Goal: Transaction & Acquisition: Purchase product/service

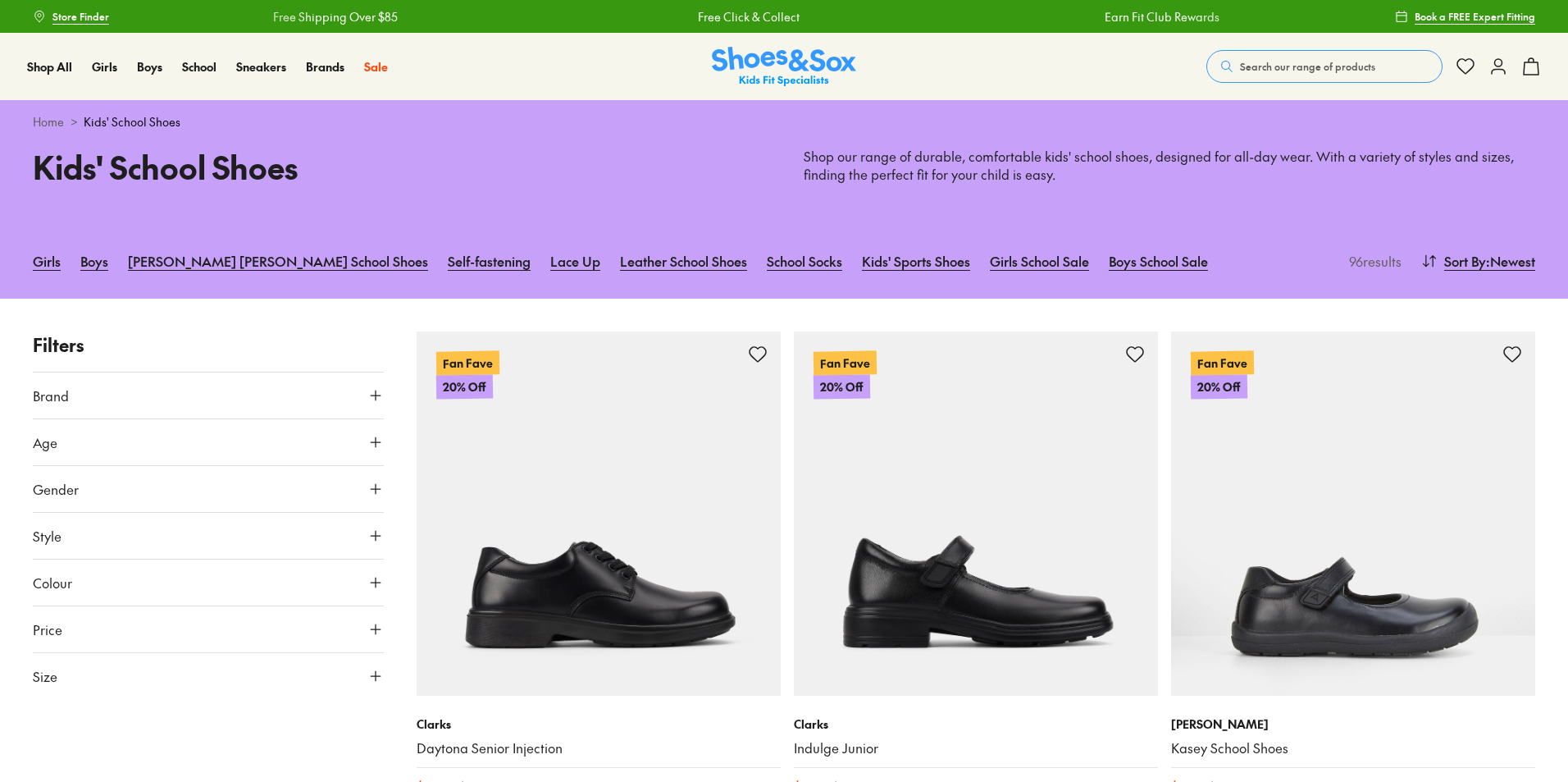
click at [1248, 67] on span "Search our range of products" at bounding box center [1307, 66] width 135 height 15
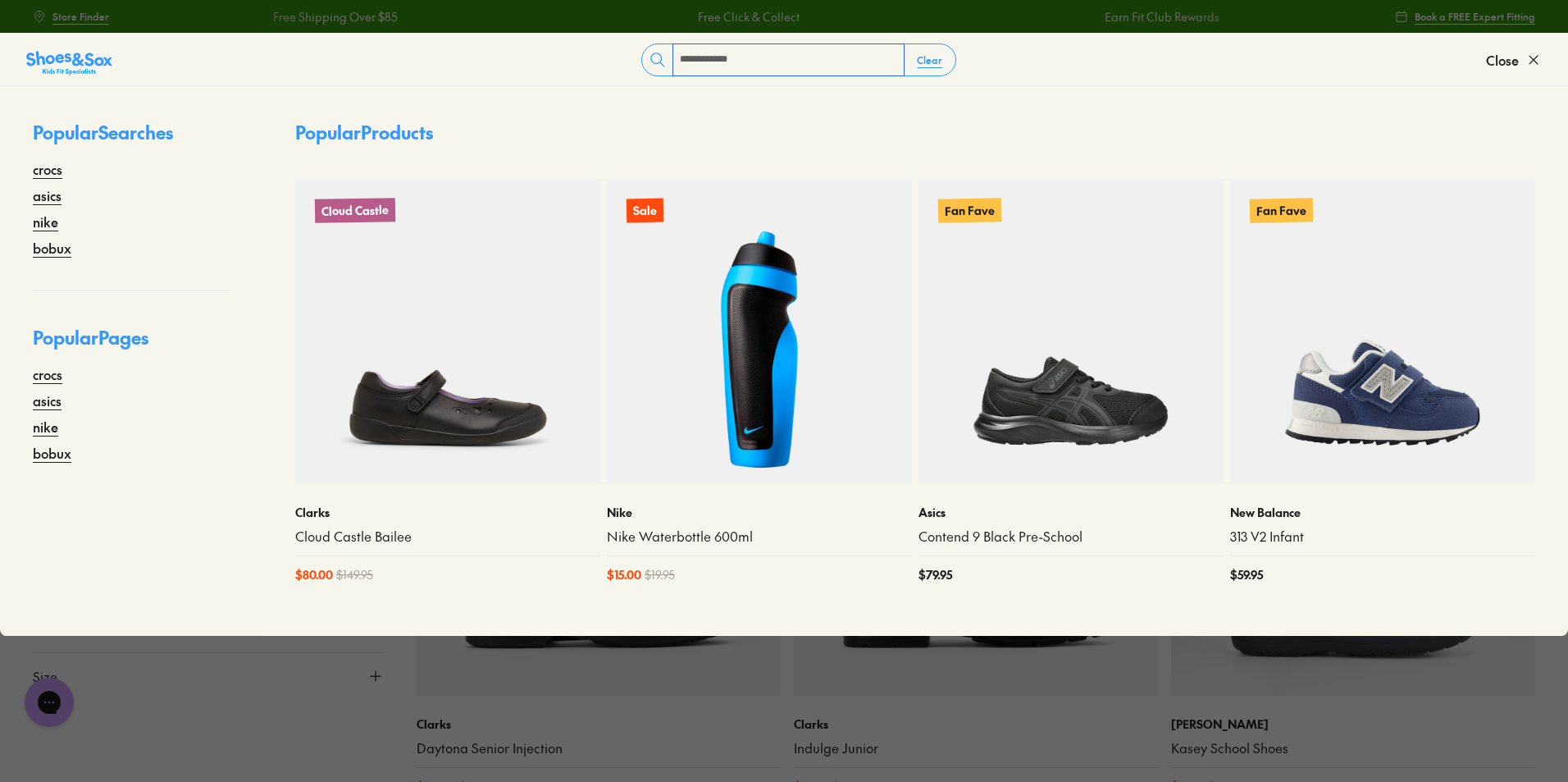
type input "**********"
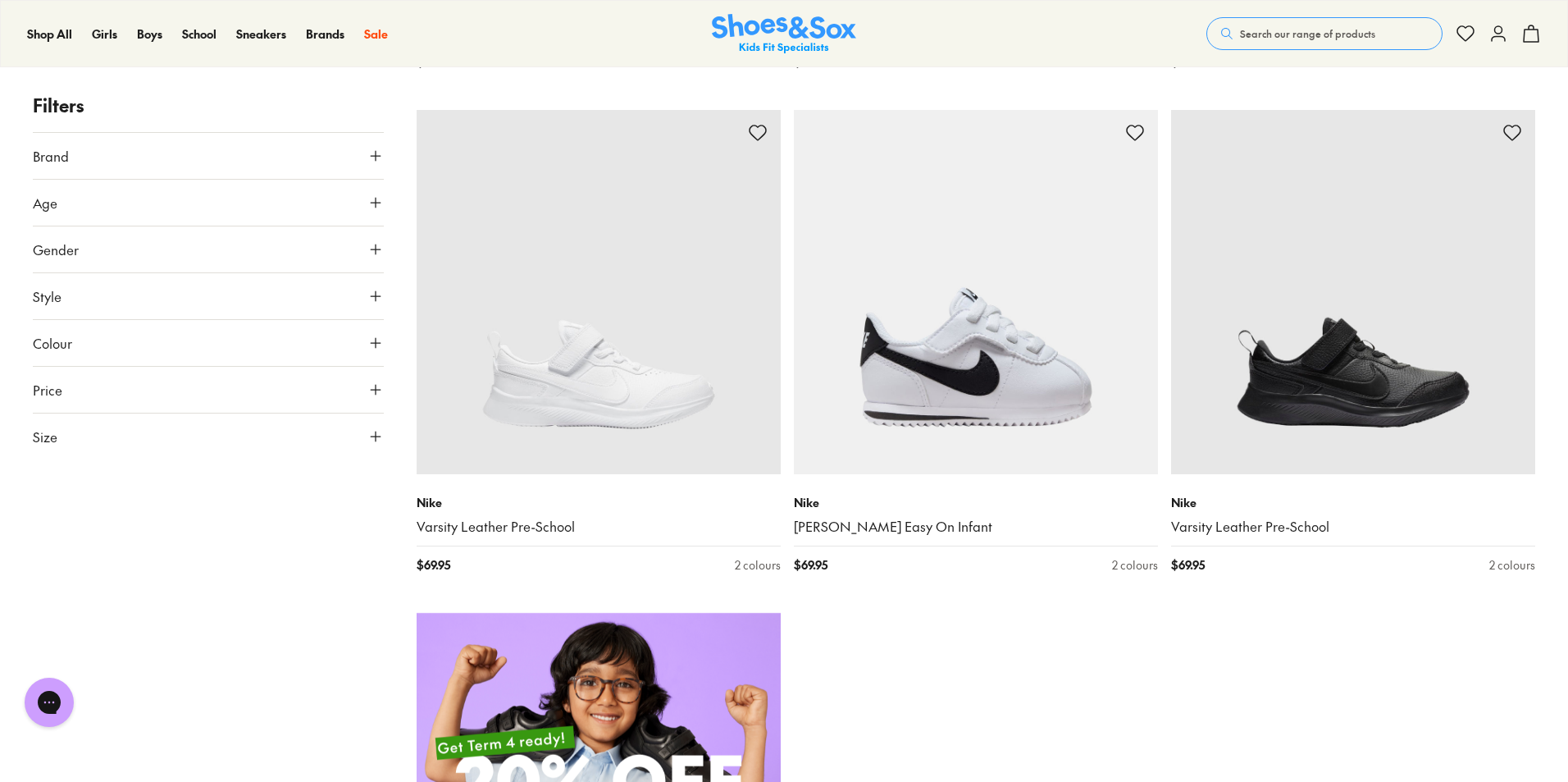
scroll to position [657, 0]
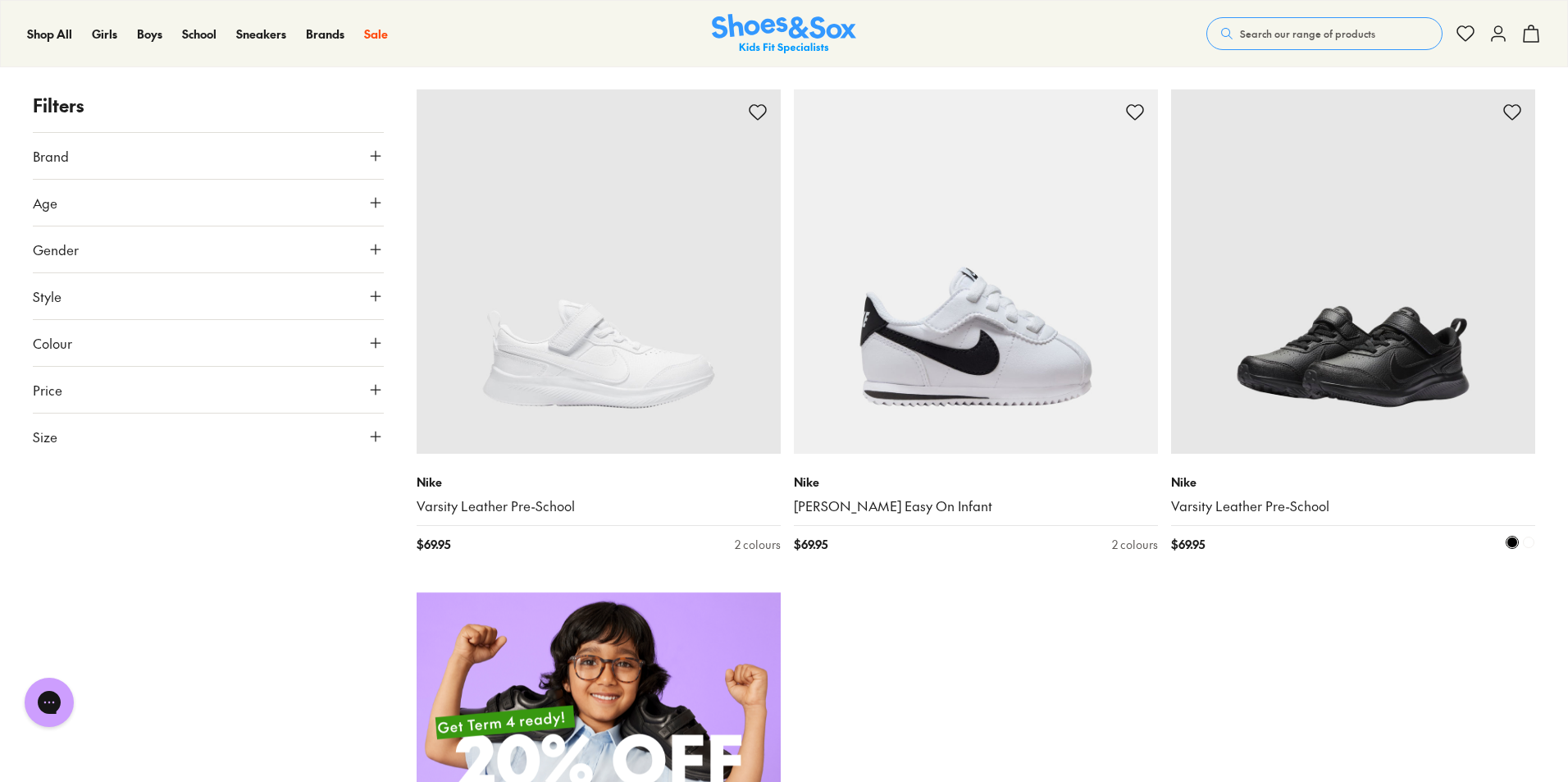
click at [1313, 339] on img at bounding box center [1352, 271] width 364 height 364
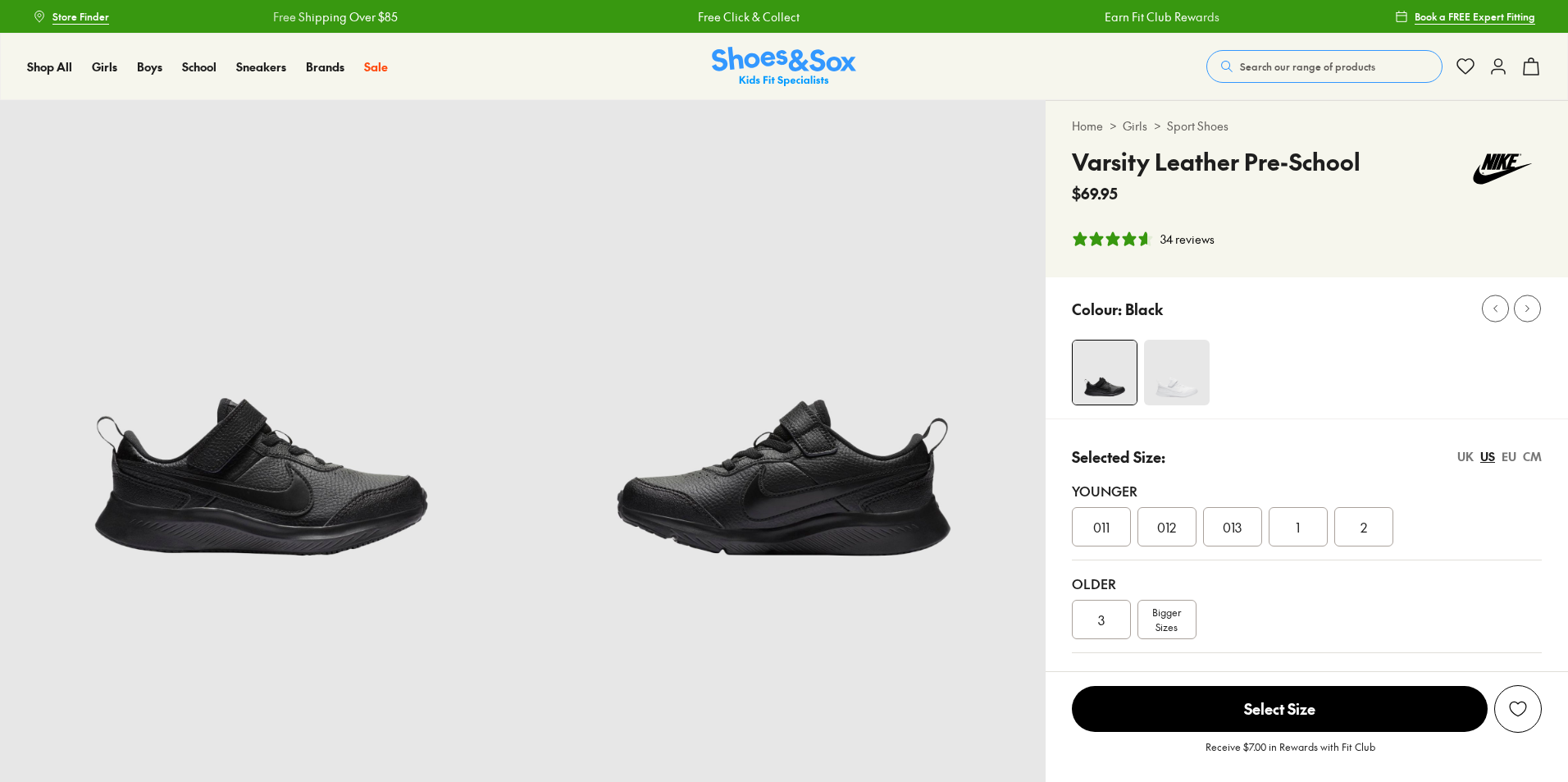
select select "*"
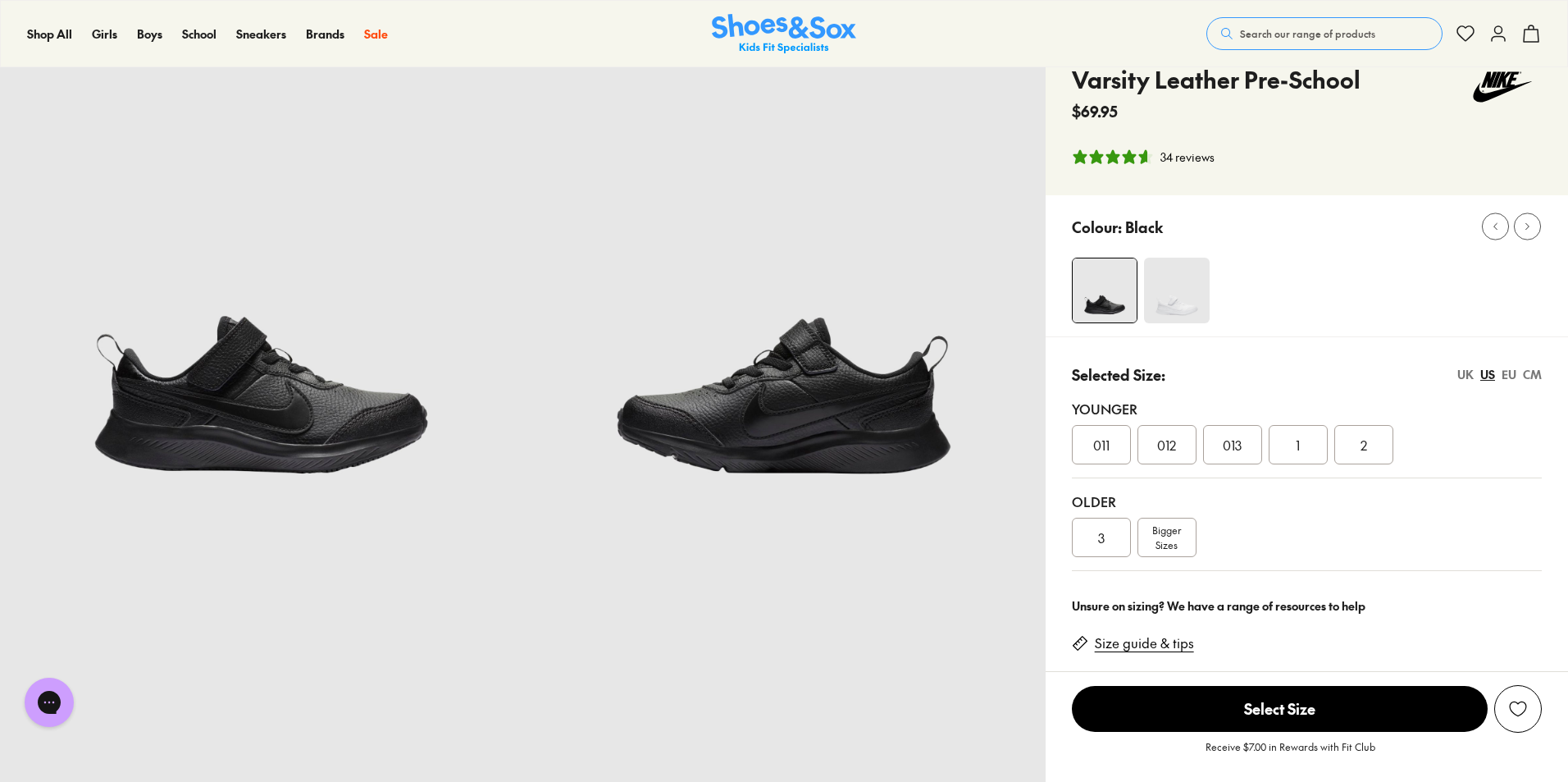
click at [1168, 533] on span "Bigger Sizes" at bounding box center [1167, 537] width 29 height 29
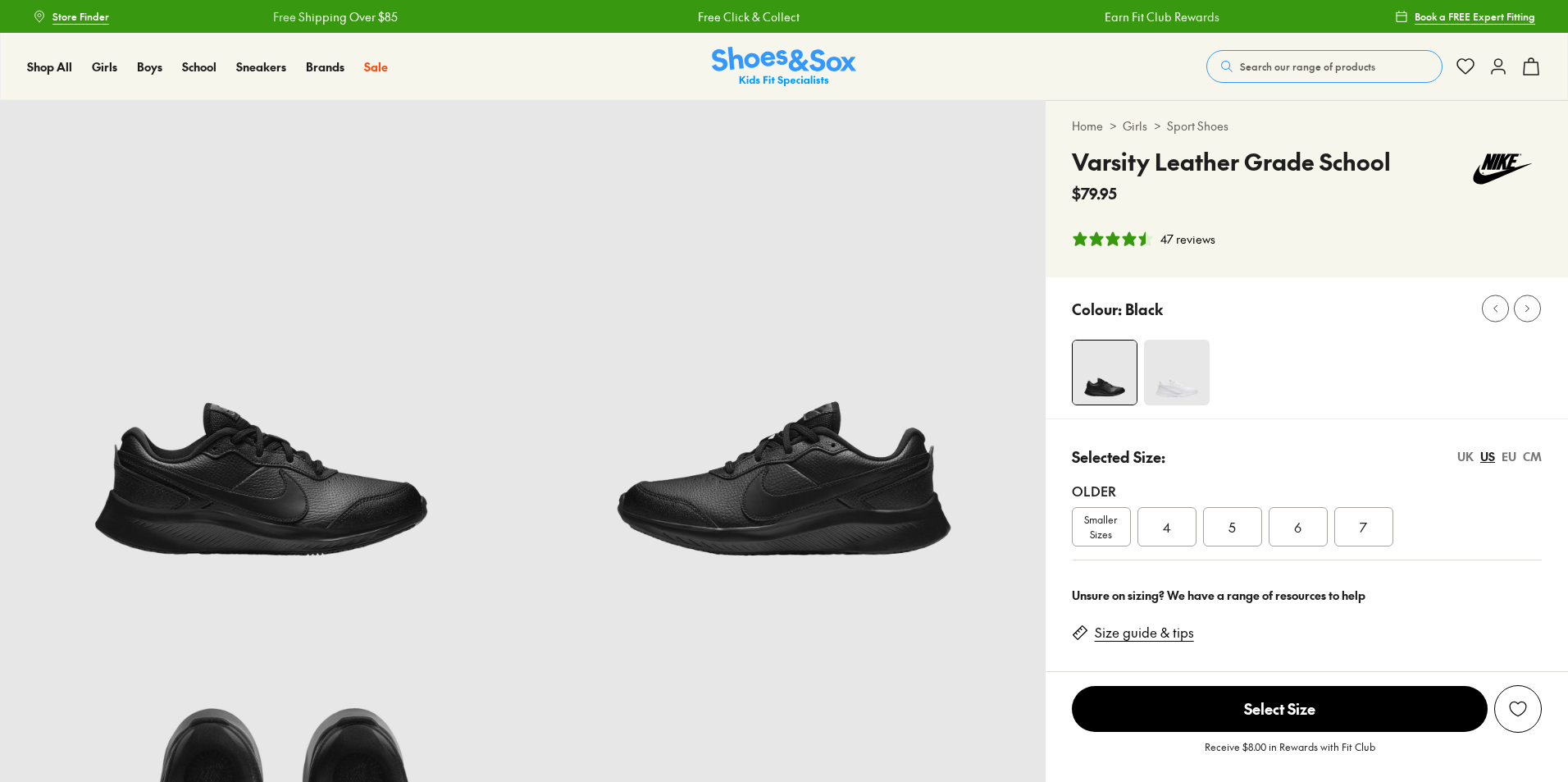
select select "*"
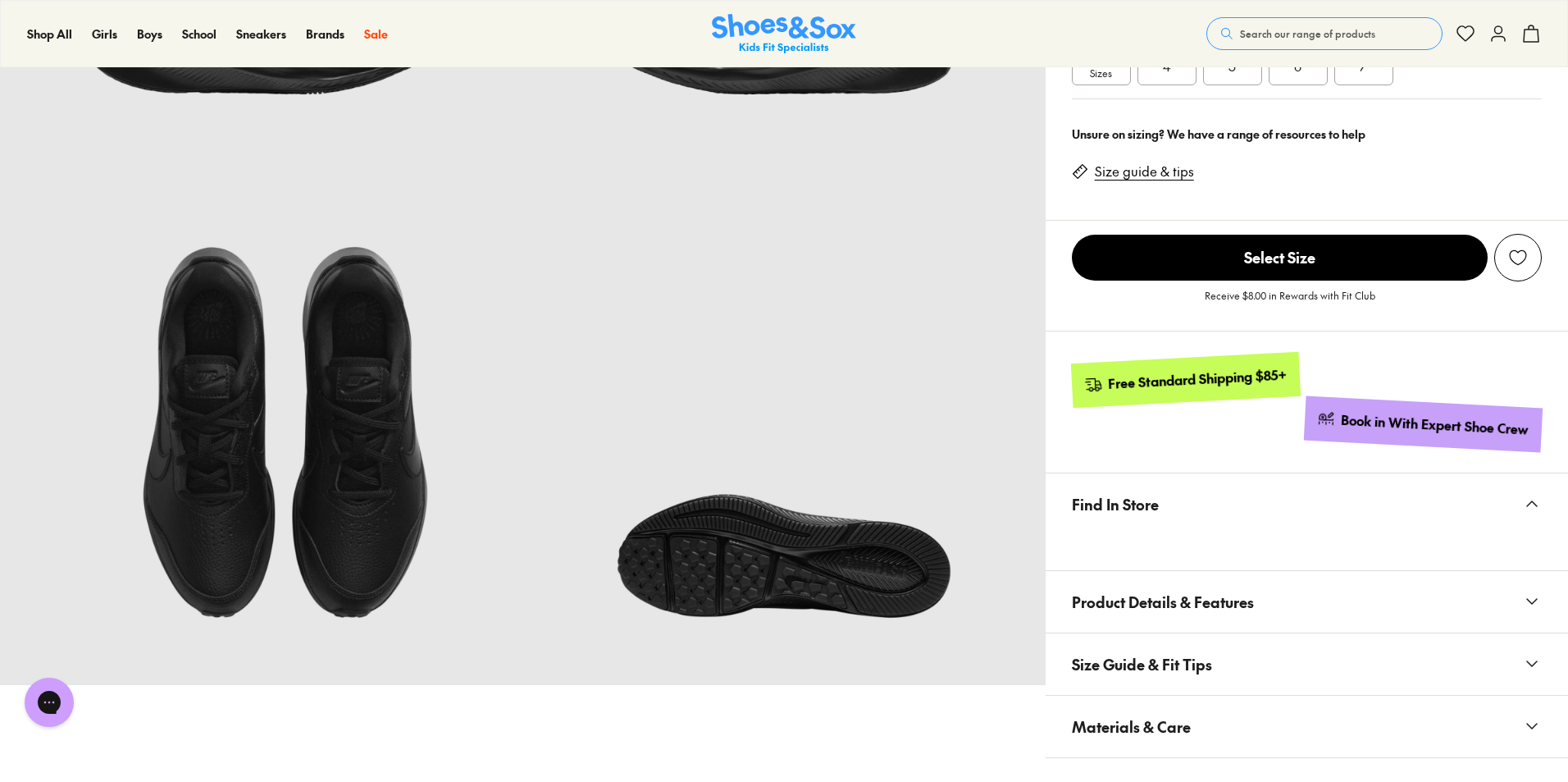
scroll to position [164, 0]
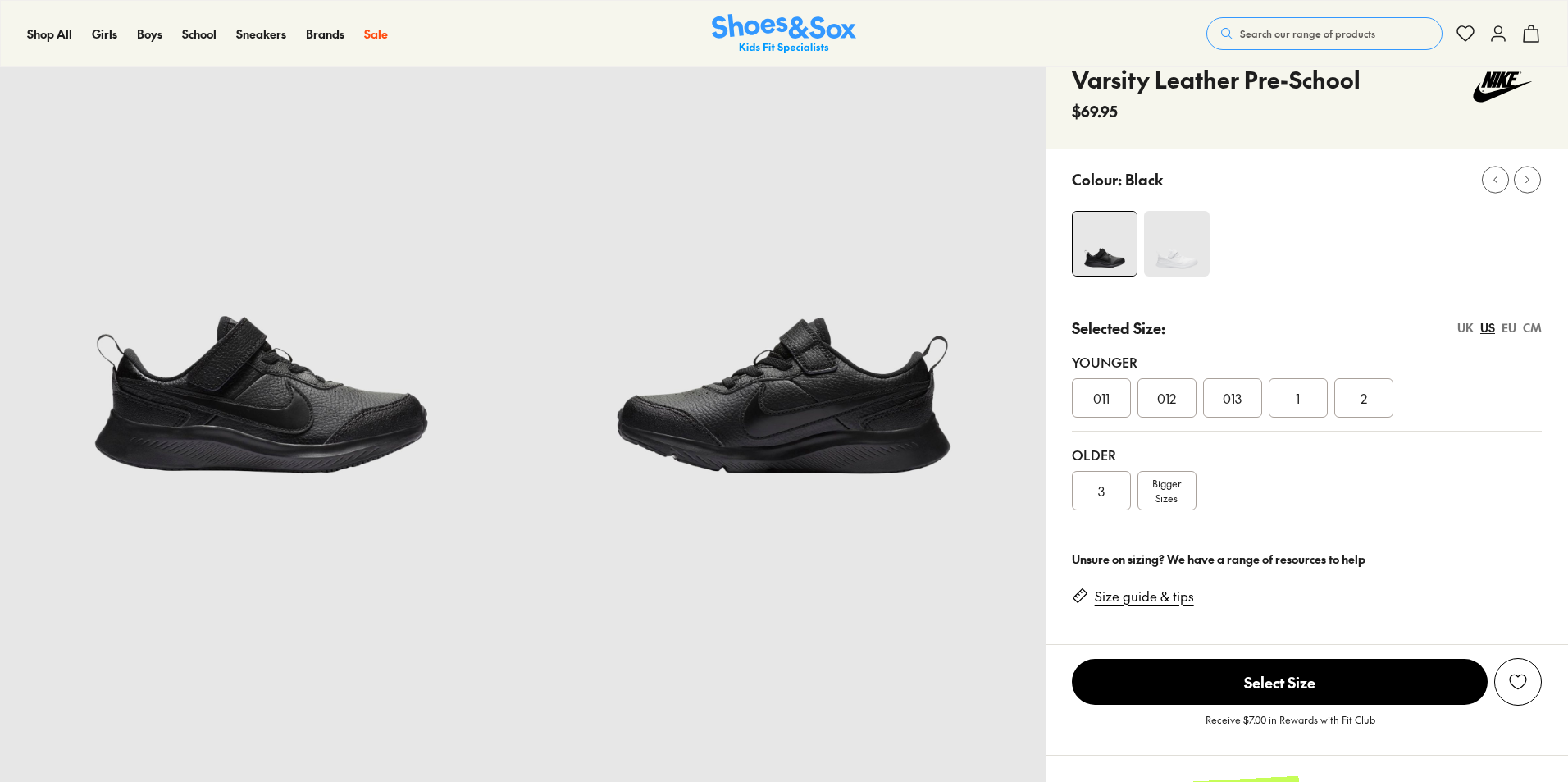
select select "*"
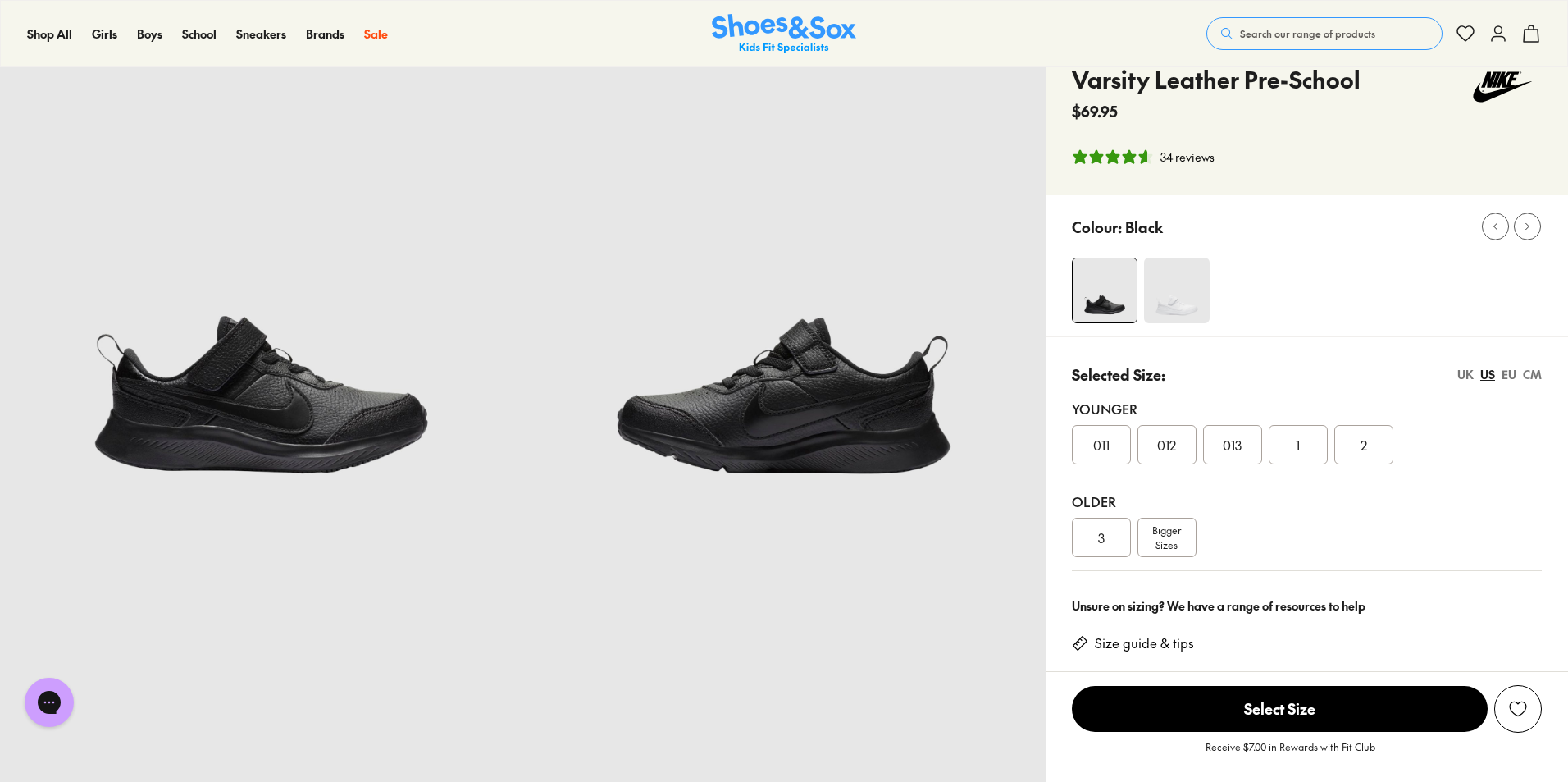
click at [1098, 531] on span "3" at bounding box center [1101, 537] width 7 height 19
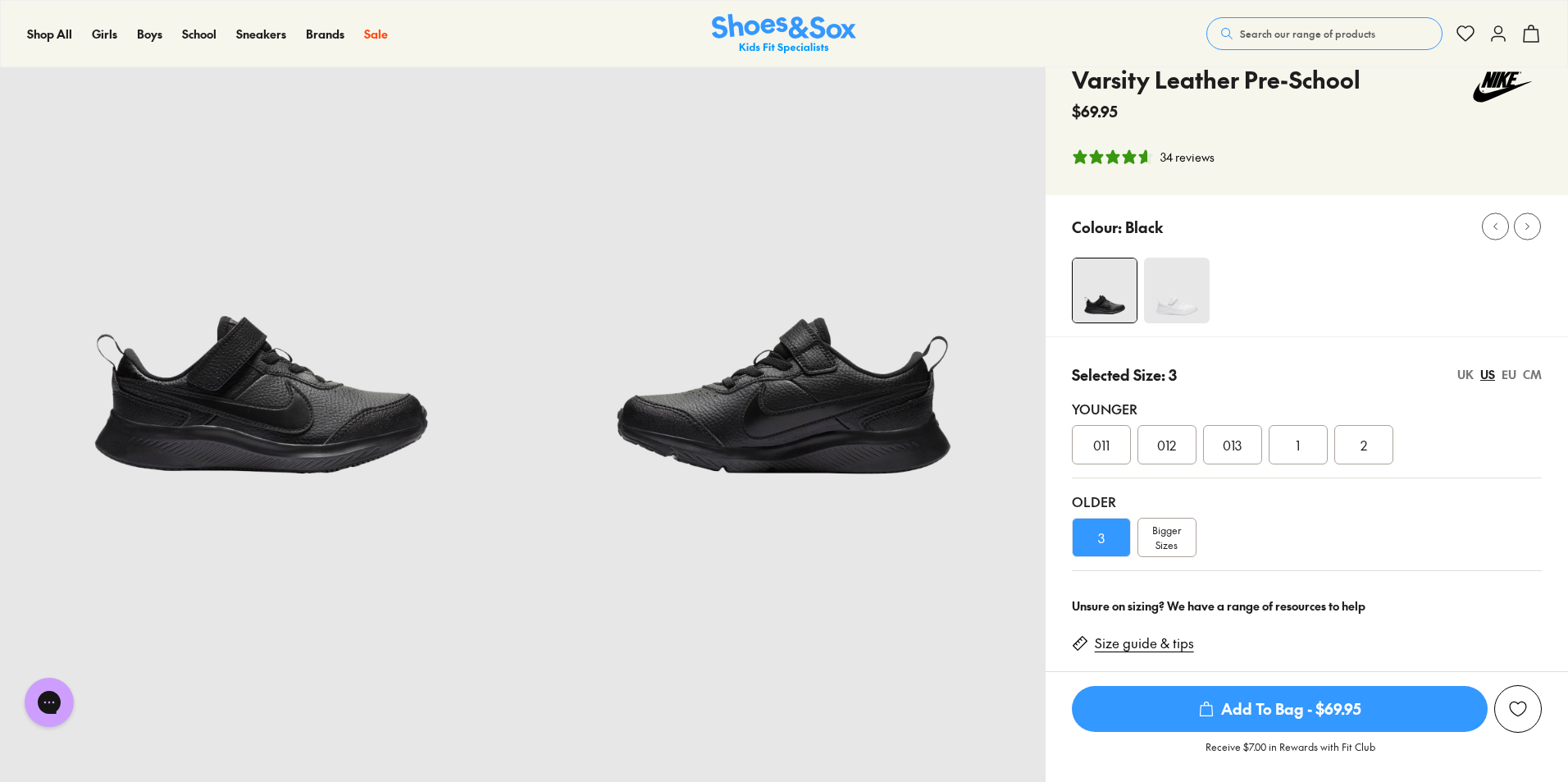
click at [1278, 711] on span "Add To Bag - $69.95" at bounding box center [1280, 708] width 416 height 46
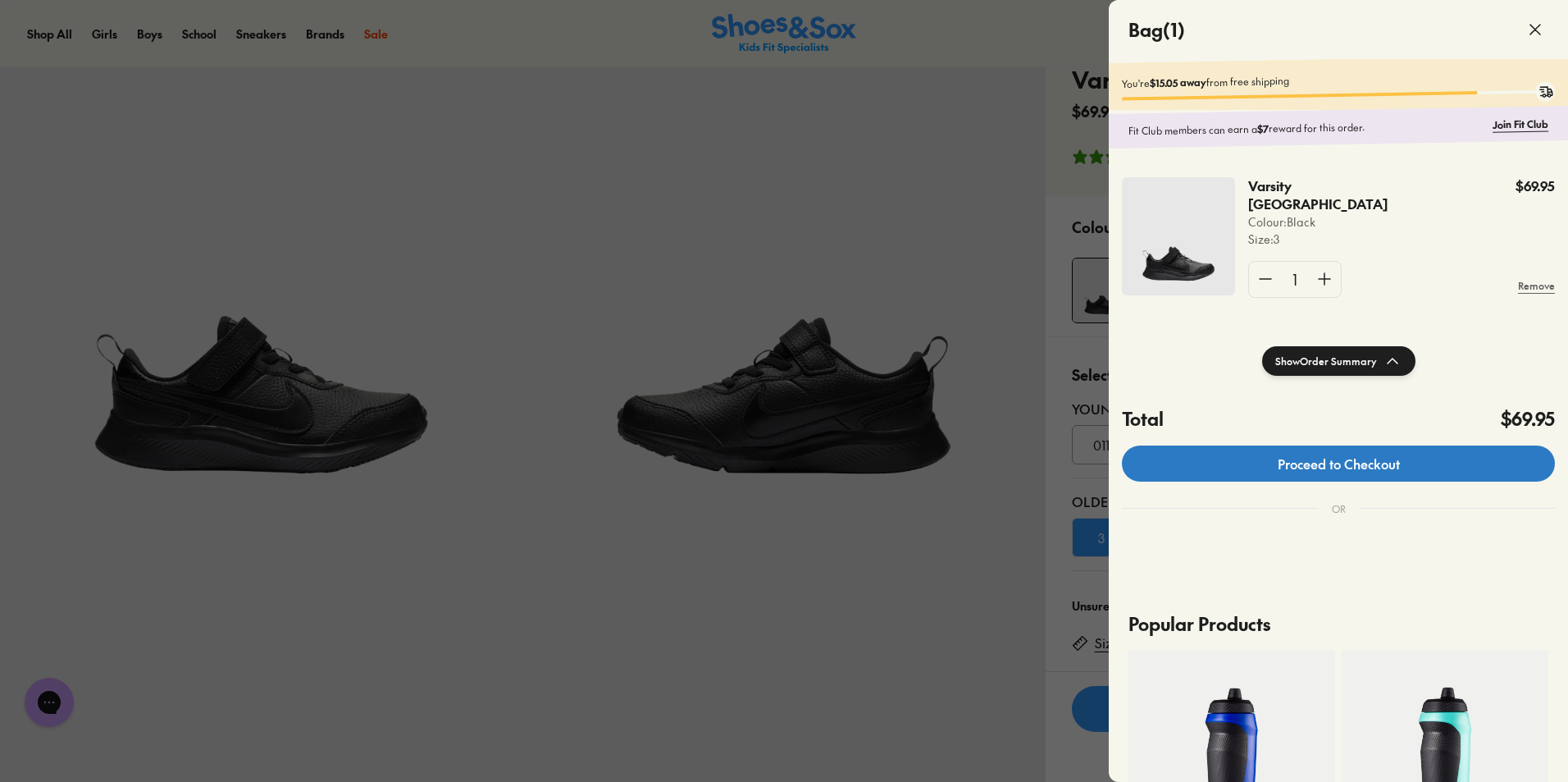
click at [1339, 473] on link "Proceed to Checkout" at bounding box center [1338, 463] width 433 height 36
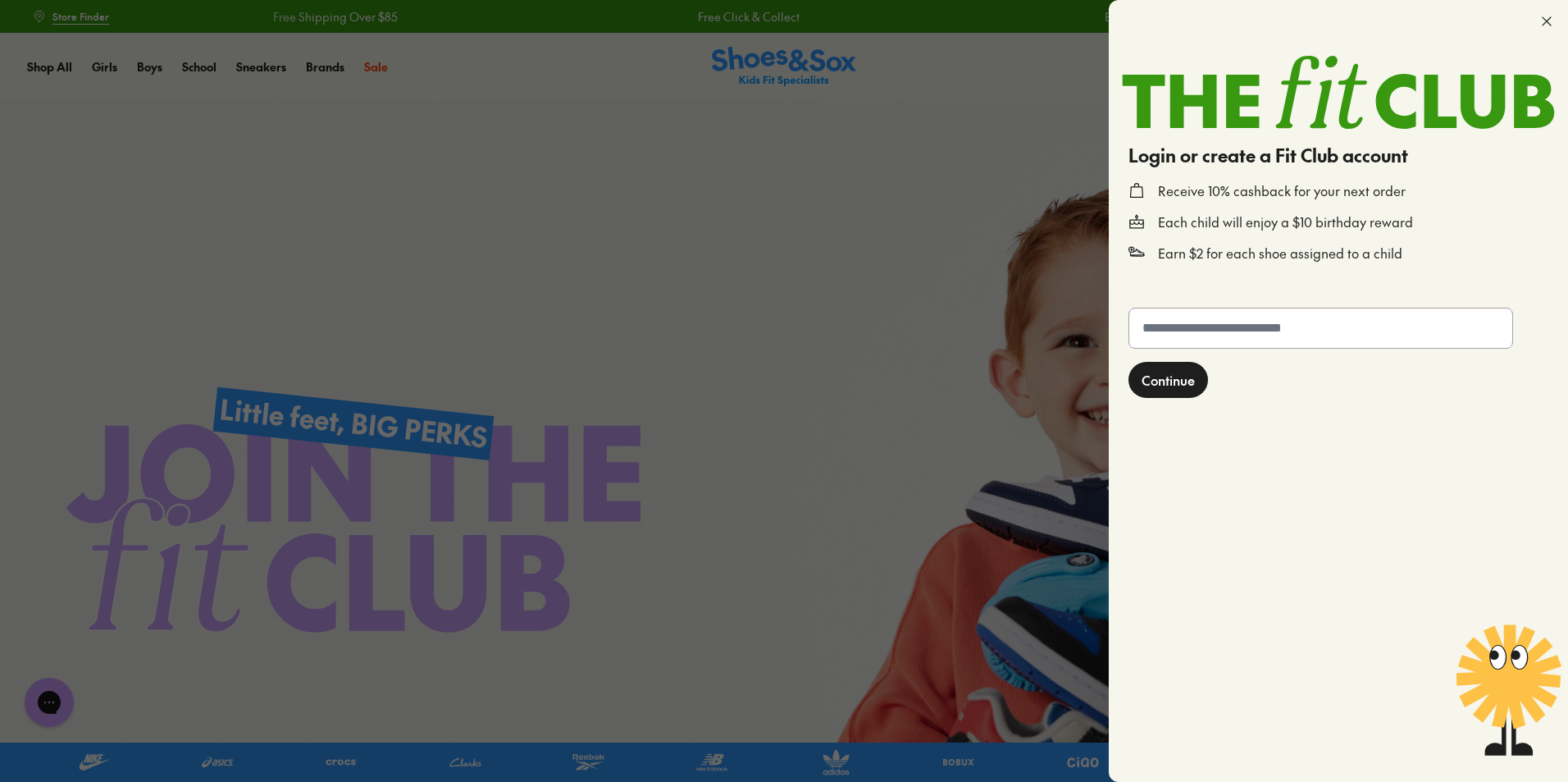
click at [1187, 325] on input "text" at bounding box center [1320, 328] width 383 height 40
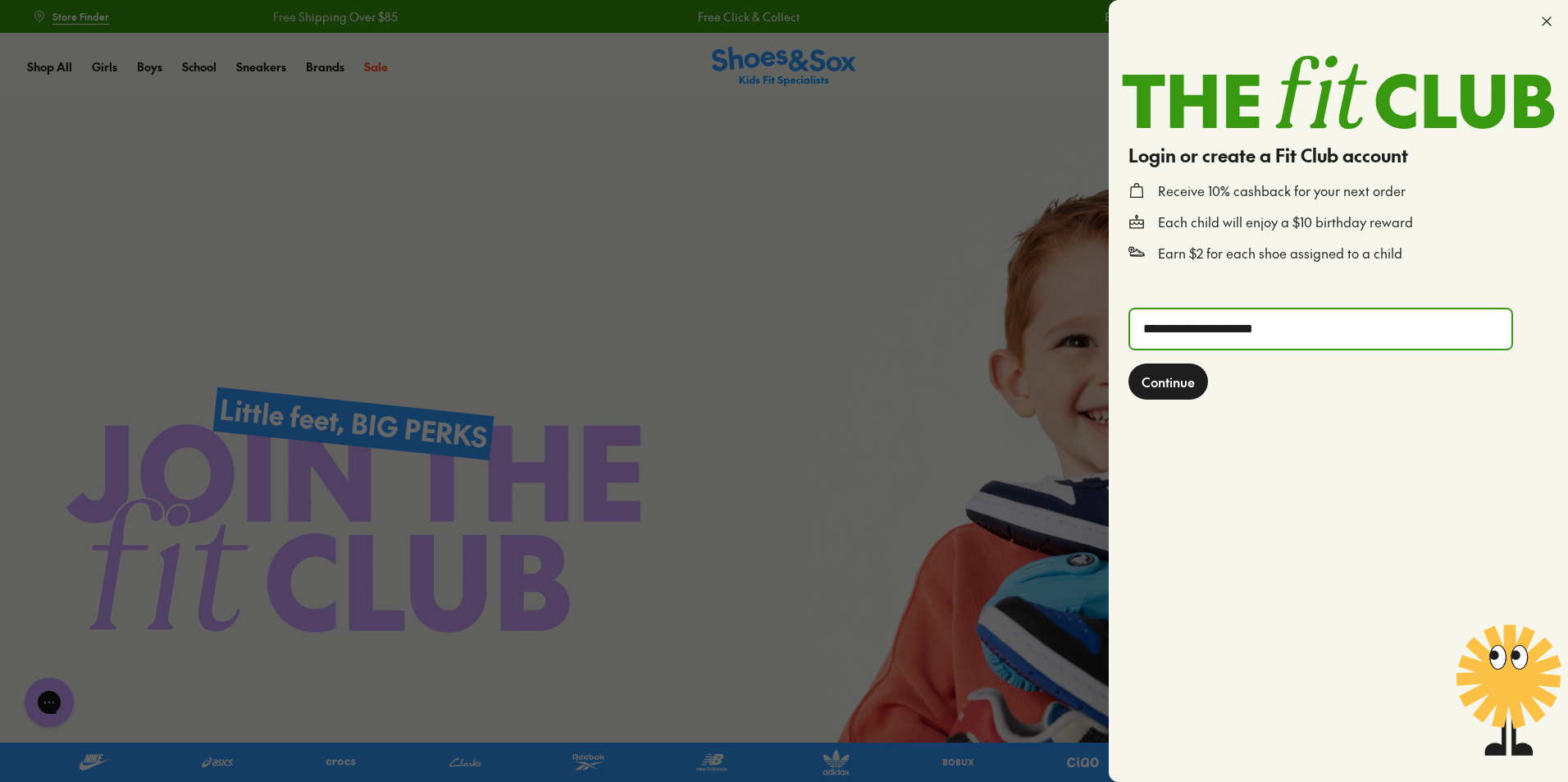
type input "**********"
click at [1128, 363] on button "Continue" at bounding box center [1168, 381] width 80 height 36
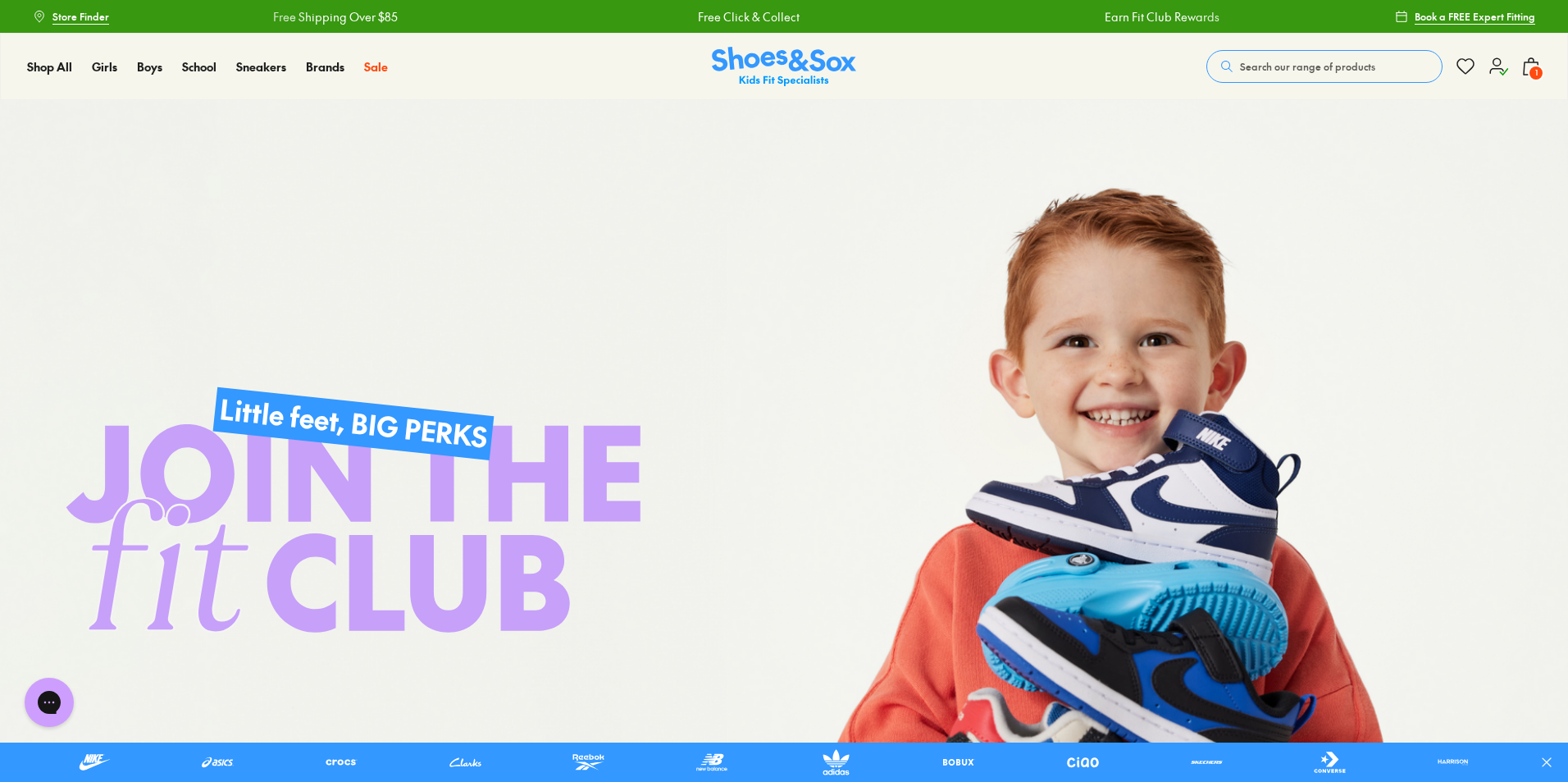
click at [1536, 78] on span "1" at bounding box center [1535, 73] width 17 height 17
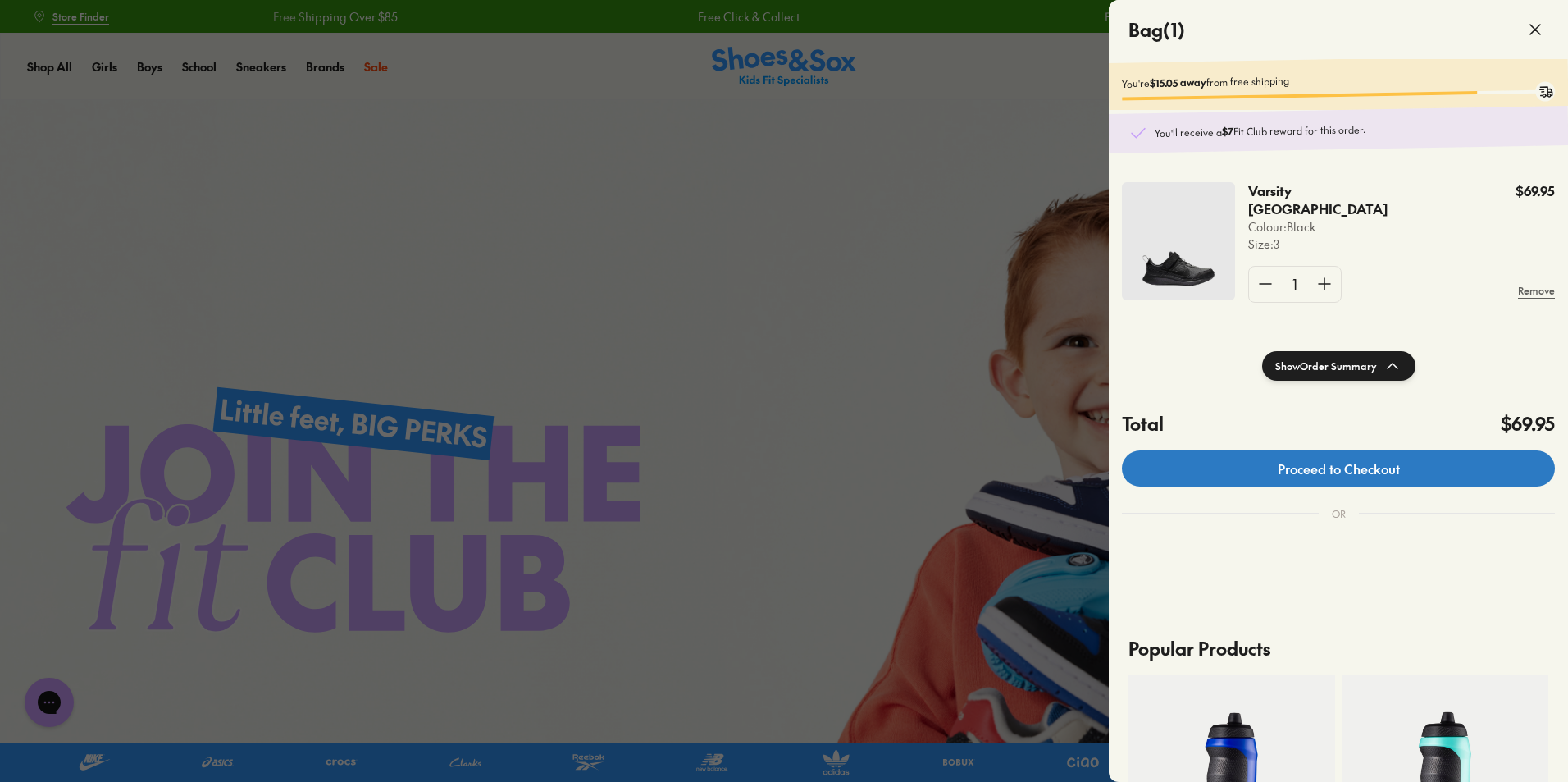
drag, startPoint x: 1346, startPoint y: 484, endPoint x: 1172, endPoint y: 486, distance: 174.0
click at [1346, 485] on link "Proceed to Checkout" at bounding box center [1338, 468] width 433 height 36
